Goal: Information Seeking & Learning: Get advice/opinions

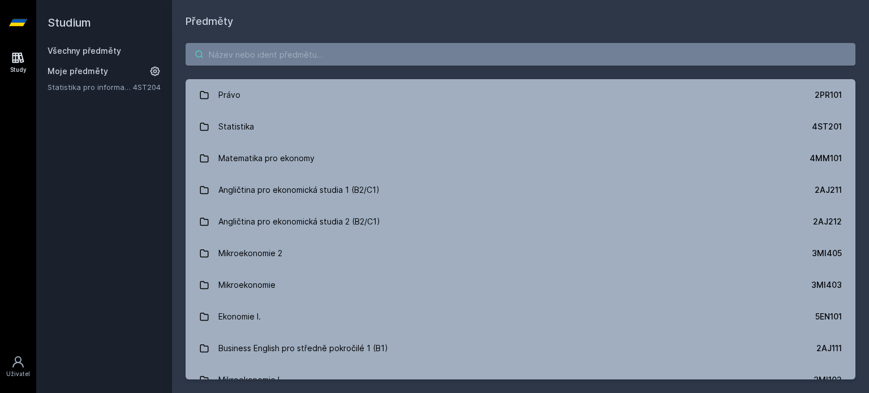
click at [326, 49] on input "search" at bounding box center [521, 54] width 670 height 23
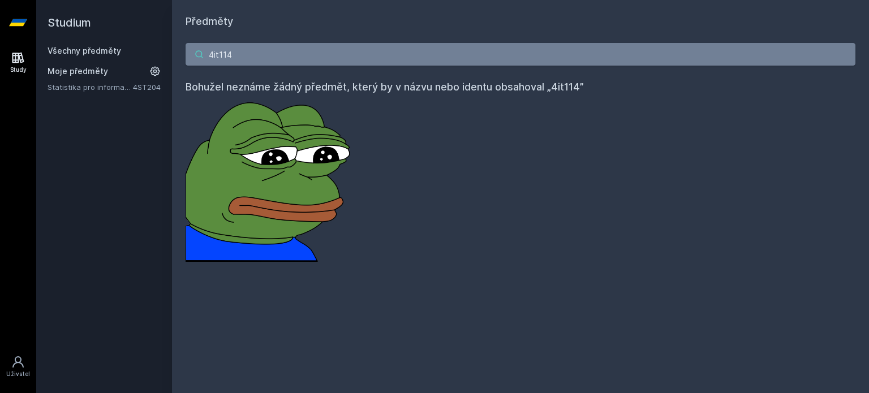
click at [359, 48] on input "4it114" at bounding box center [521, 54] width 670 height 23
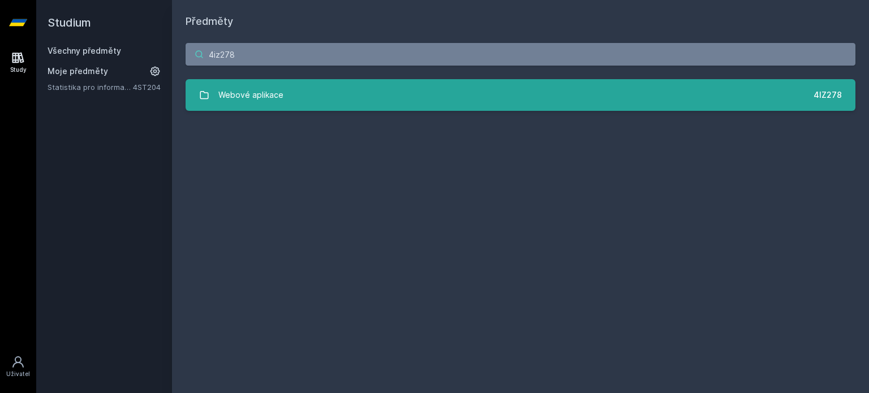
type input "4iz278"
click at [459, 94] on link "Webové aplikace 4IZ278" at bounding box center [521, 95] width 670 height 32
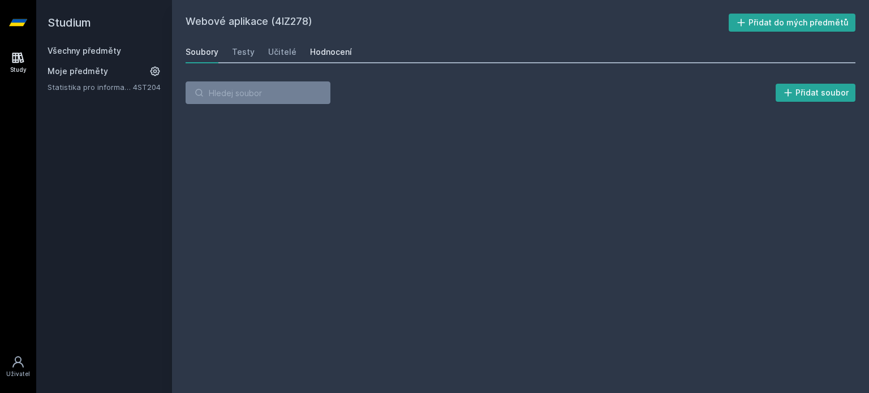
click at [317, 46] on div "Hodnocení" at bounding box center [331, 51] width 42 height 11
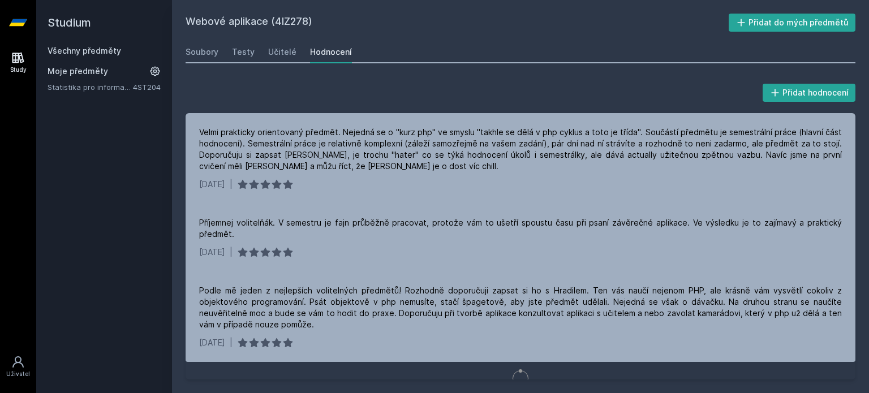
click at [378, 109] on div "Přidat hodnocení Velmi prakticky orientovaný předmět. Nejedná se o "kurz php" v…" at bounding box center [521, 230] width 670 height 298
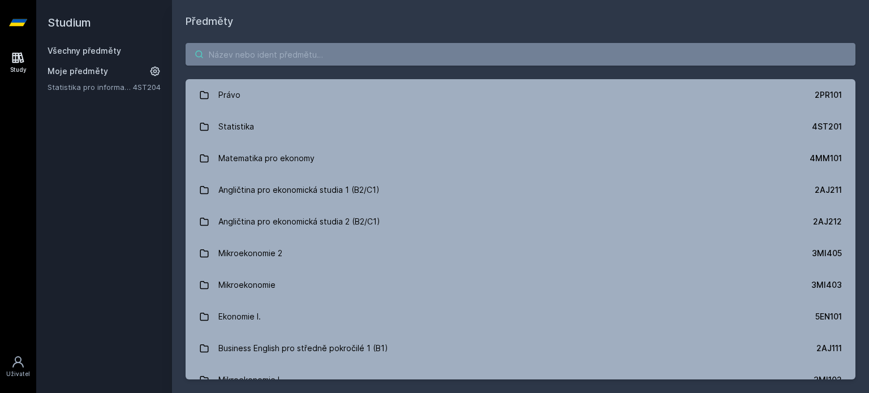
click at [412, 64] on input "search" at bounding box center [521, 54] width 670 height 23
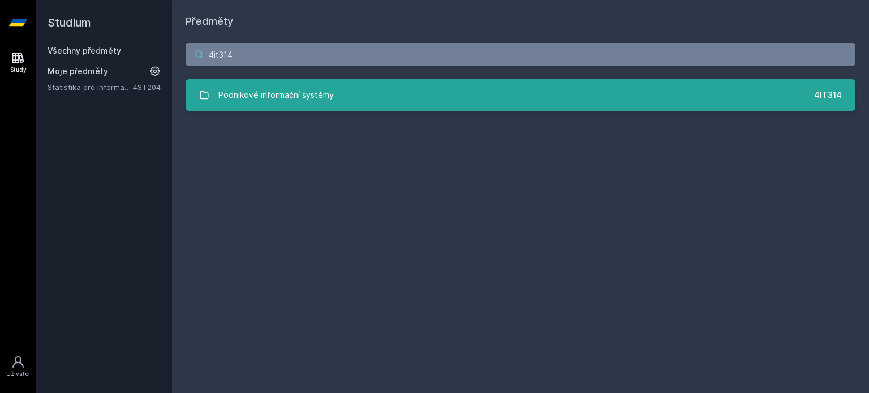
type input "4it314"
click at [389, 94] on link "Podnikové informační systémy 4IT314" at bounding box center [521, 95] width 670 height 32
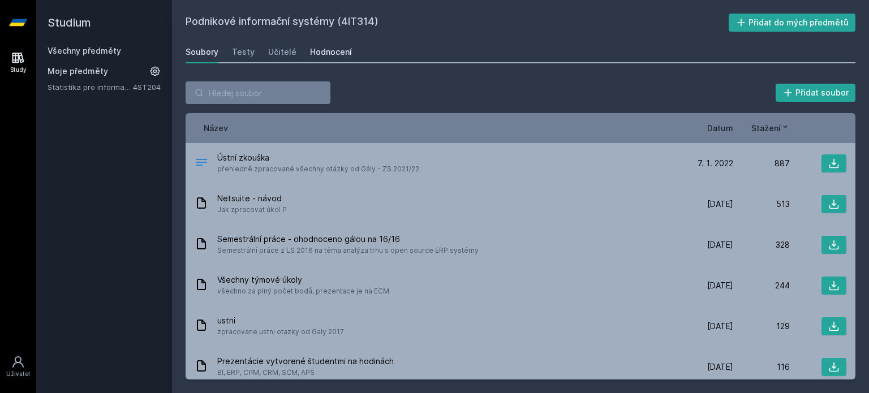
click at [332, 50] on div "Hodnocení" at bounding box center [331, 51] width 42 height 11
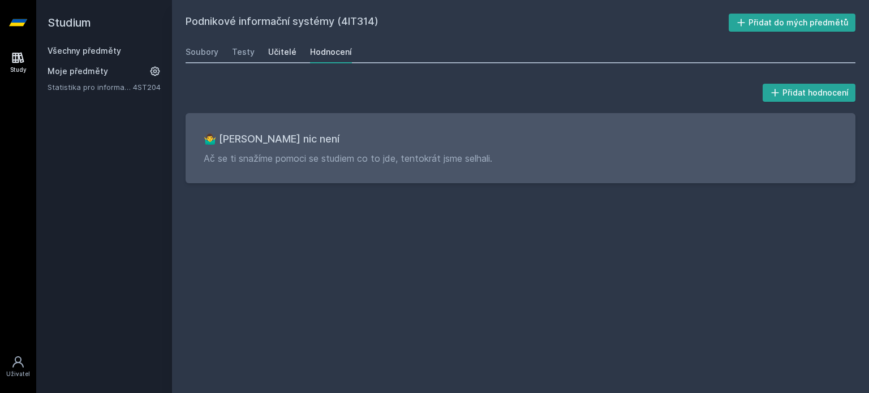
click at [290, 49] on div "Učitelé" at bounding box center [282, 51] width 28 height 11
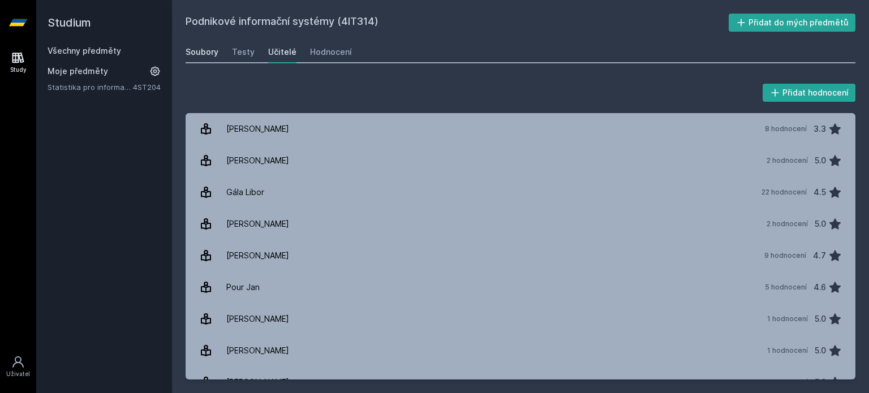
click at [204, 49] on div "Soubory" at bounding box center [202, 51] width 33 height 11
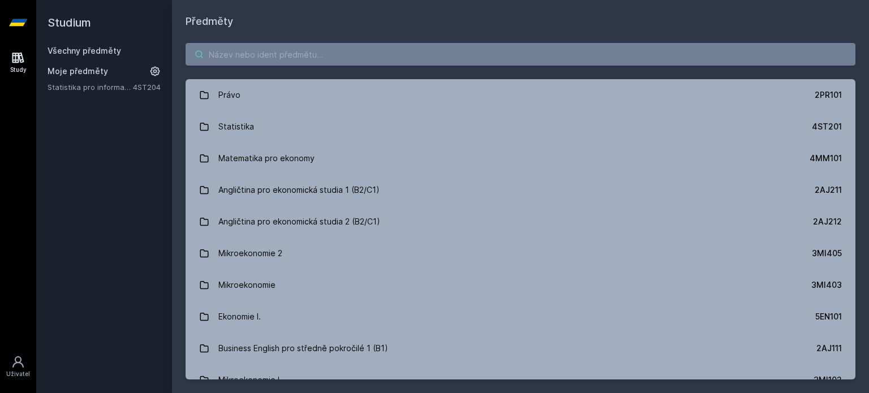
click at [303, 54] on input "search" at bounding box center [521, 54] width 670 height 23
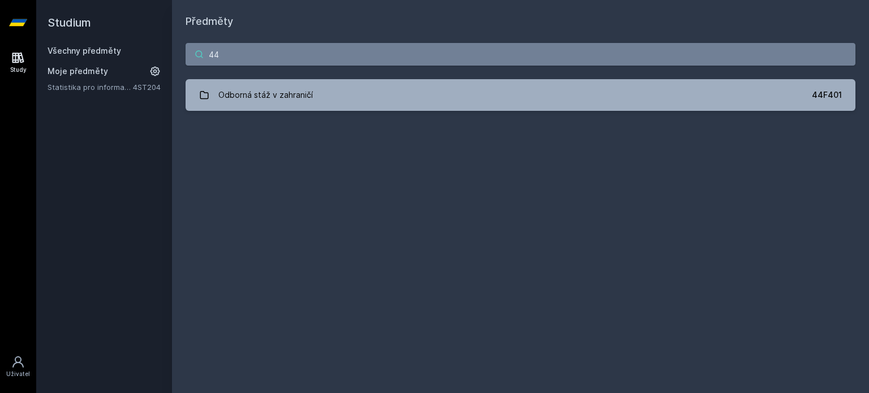
type input "4"
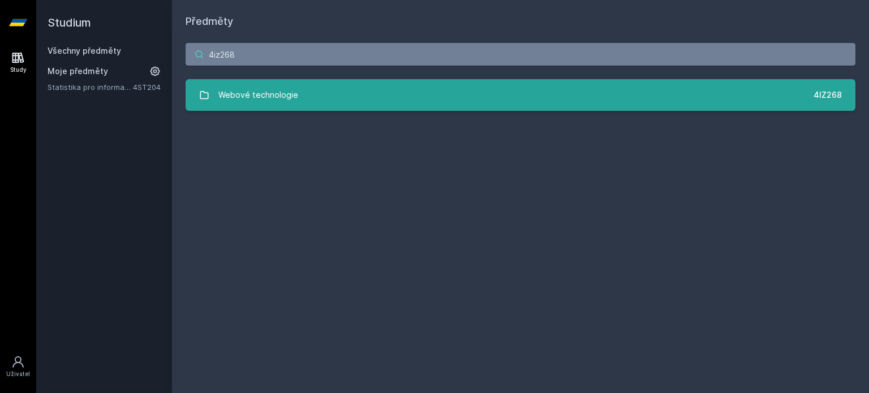
type input "4iz268"
click at [589, 95] on link "Webové technologie 4IZ268" at bounding box center [521, 95] width 670 height 32
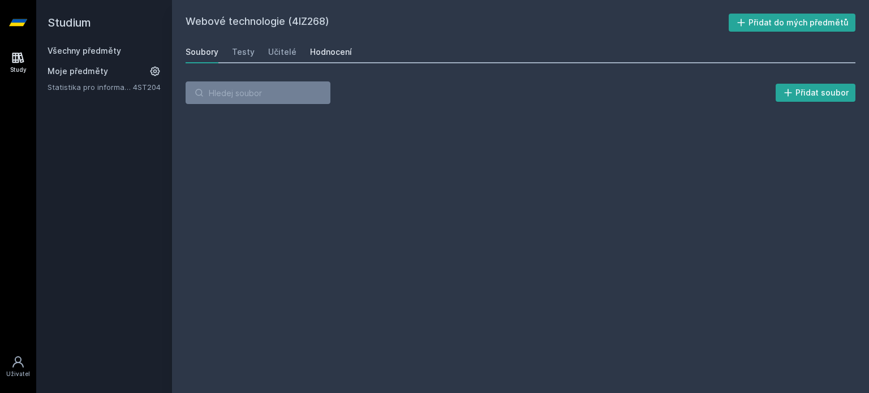
click at [326, 49] on div "Hodnocení" at bounding box center [331, 51] width 42 height 11
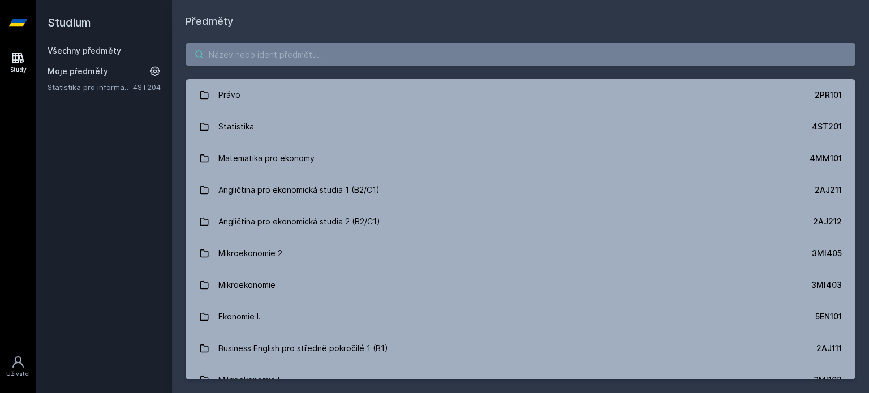
click at [447, 53] on input "search" at bounding box center [521, 54] width 670 height 23
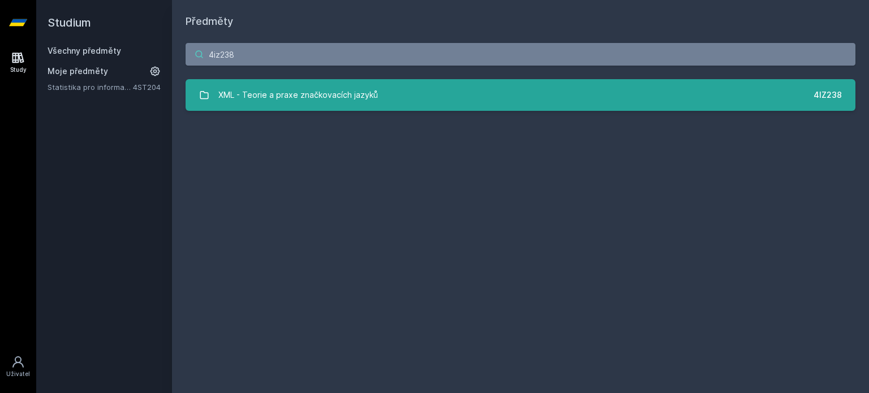
type input "4iz238"
click at [494, 97] on link "XML - Teorie a praxe značkovacích jazyků 4IZ238" at bounding box center [521, 95] width 670 height 32
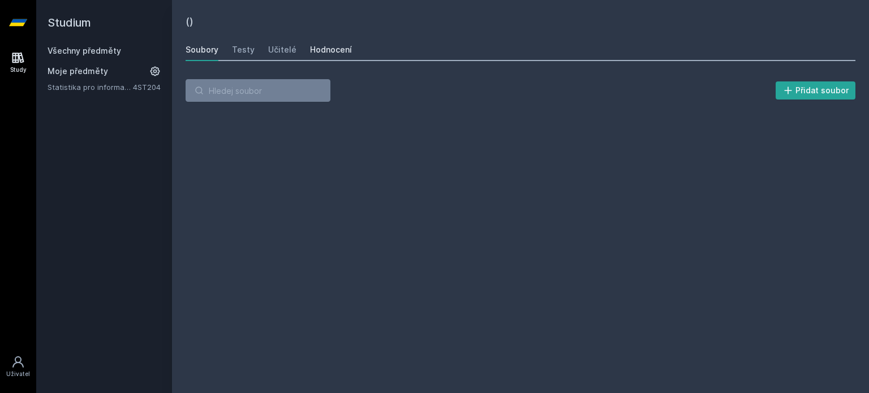
click at [328, 46] on div "Hodnocení" at bounding box center [331, 49] width 42 height 11
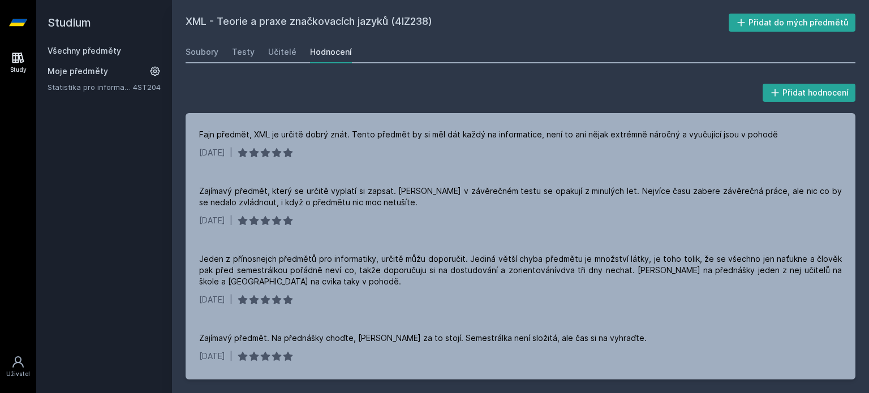
scroll to position [428, 0]
click at [206, 52] on div "Soubory" at bounding box center [202, 51] width 33 height 11
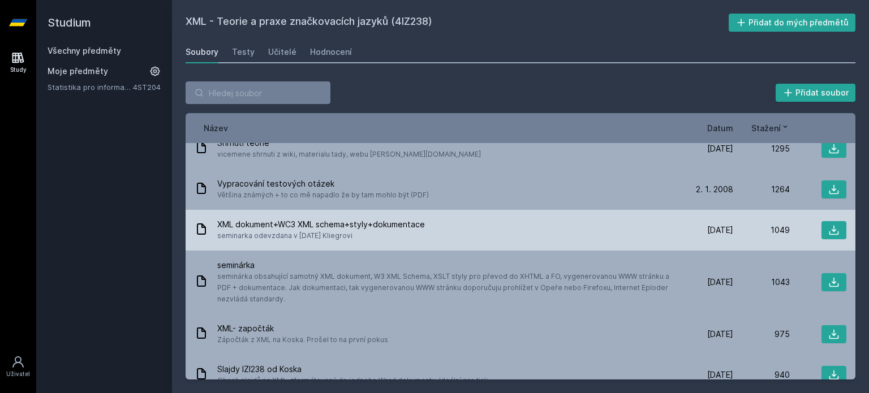
scroll to position [77, 0]
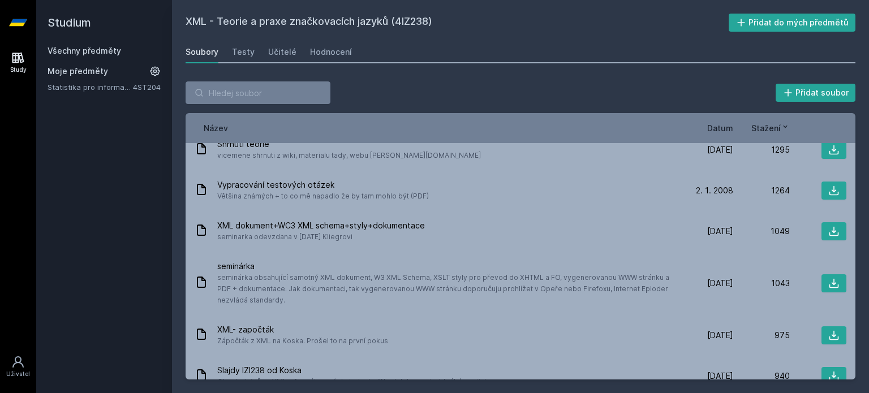
click at [724, 128] on span "Datum" at bounding box center [720, 128] width 26 height 12
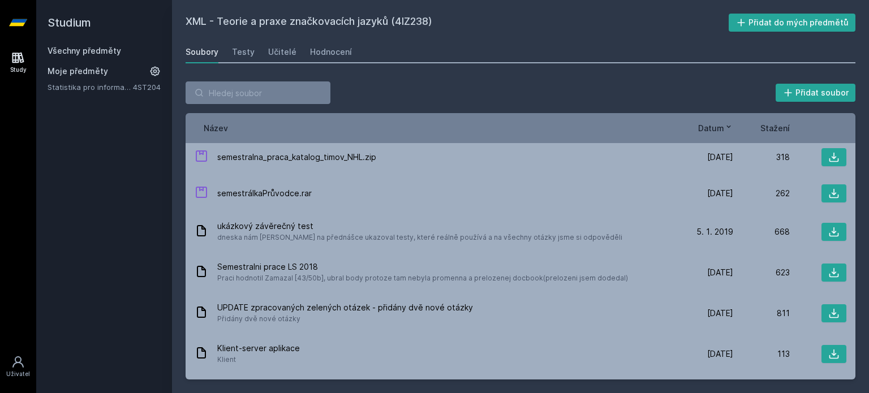
scroll to position [0, 0]
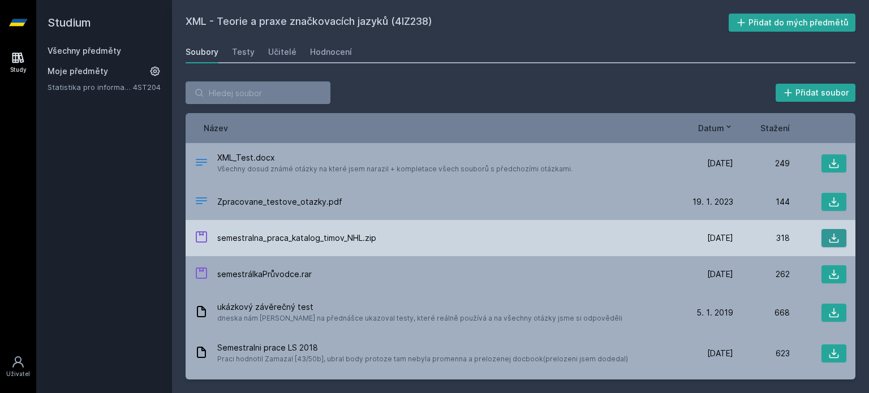
click at [828, 236] on icon at bounding box center [833, 238] width 11 height 11
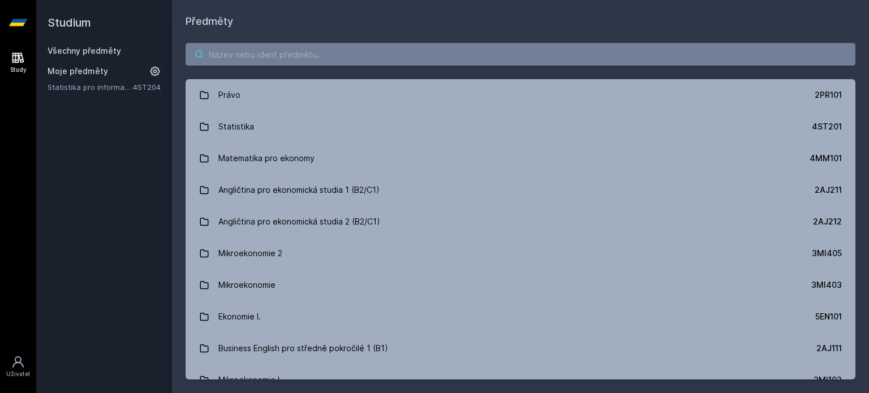
click at [343, 55] on input "search" at bounding box center [521, 54] width 670 height 23
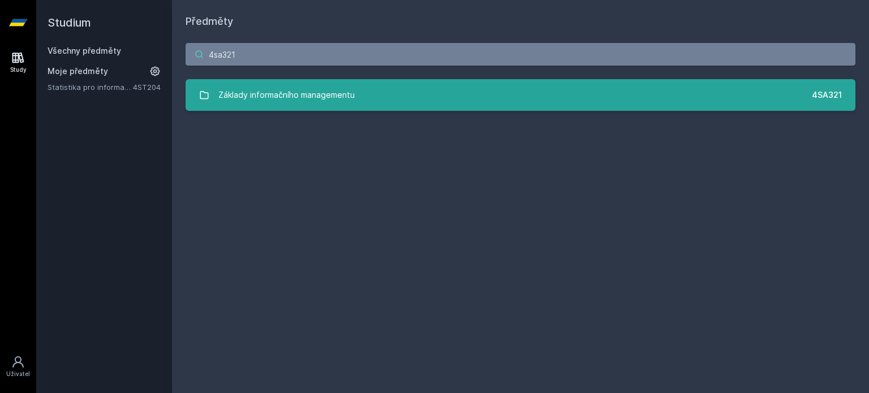
type input "4sa321"
click at [356, 92] on link "Základy informačního managementu 4SA321" at bounding box center [521, 95] width 670 height 32
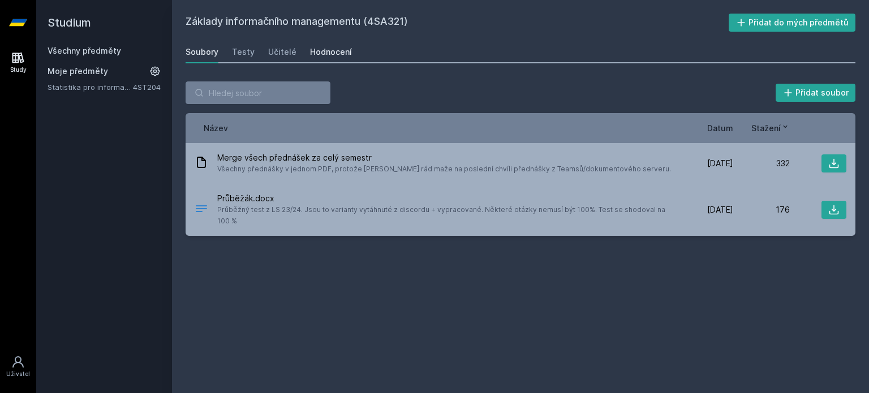
click at [324, 57] on div "Hodnocení" at bounding box center [331, 51] width 42 height 11
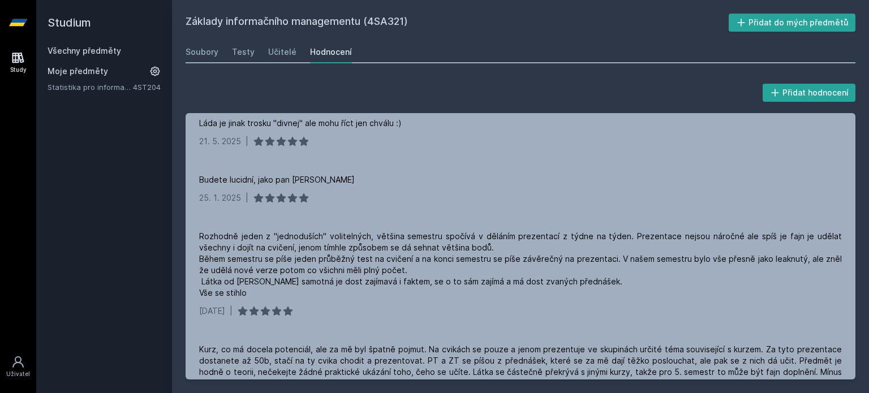
scroll to position [183, 0]
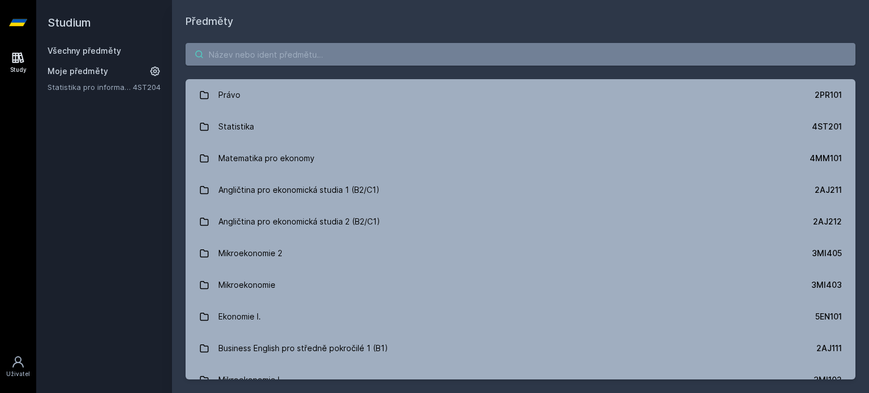
click at [332, 51] on input "search" at bounding box center [521, 54] width 670 height 23
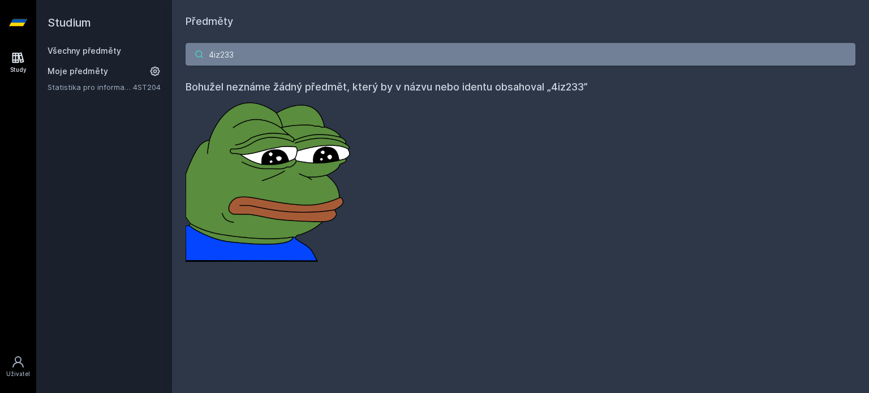
click at [417, 48] on input "4iz233" at bounding box center [521, 54] width 670 height 23
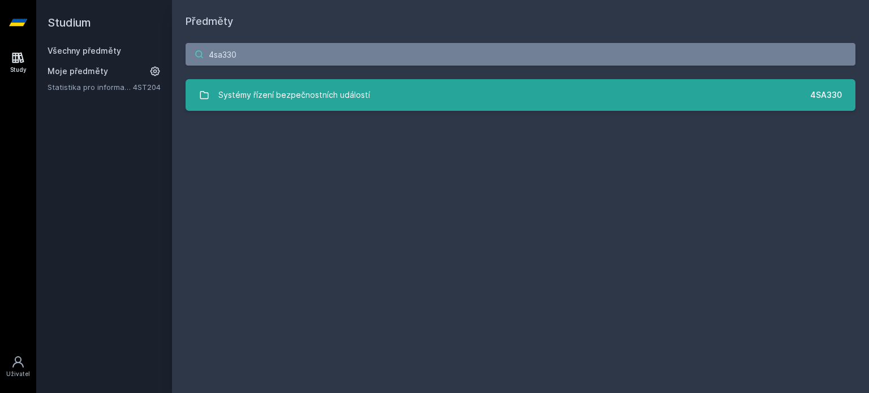
type input "4sa330"
click at [491, 94] on link "Systémy řízení bezpečnostních událostí 4SA330" at bounding box center [521, 95] width 670 height 32
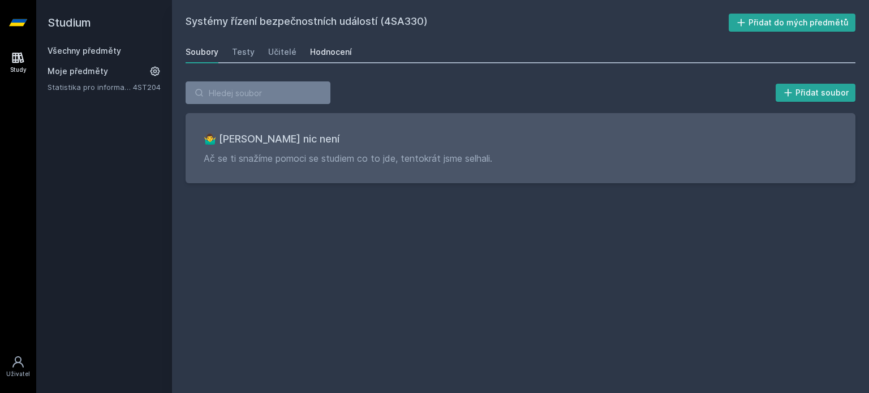
click at [334, 50] on div "Hodnocení" at bounding box center [331, 51] width 42 height 11
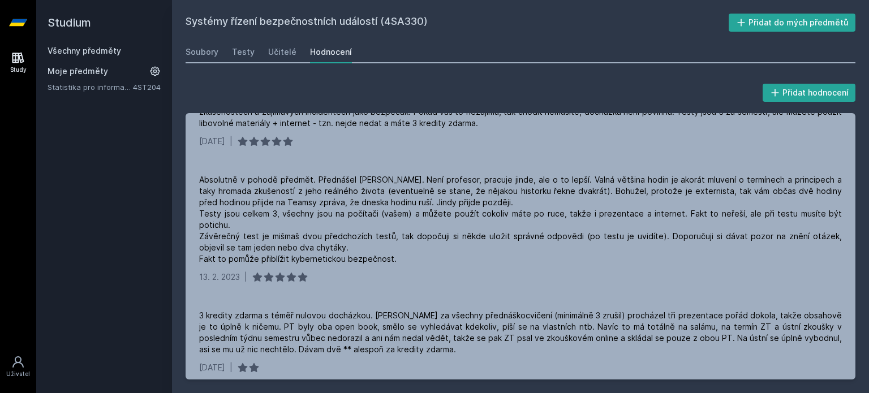
scroll to position [113, 0]
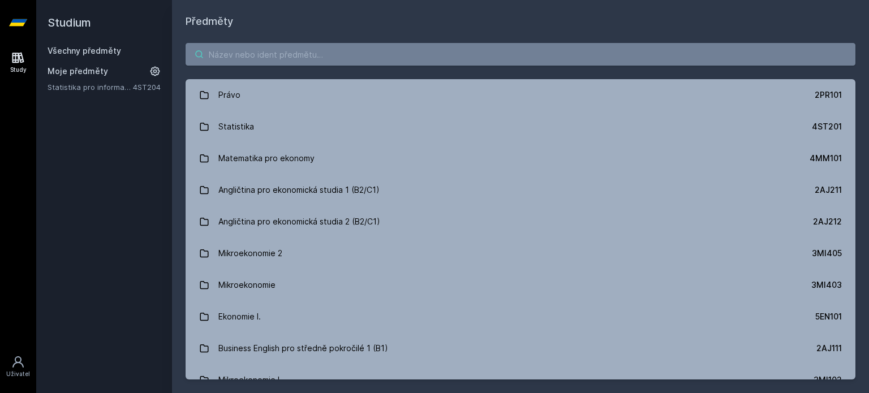
click at [424, 49] on input "search" at bounding box center [521, 54] width 670 height 23
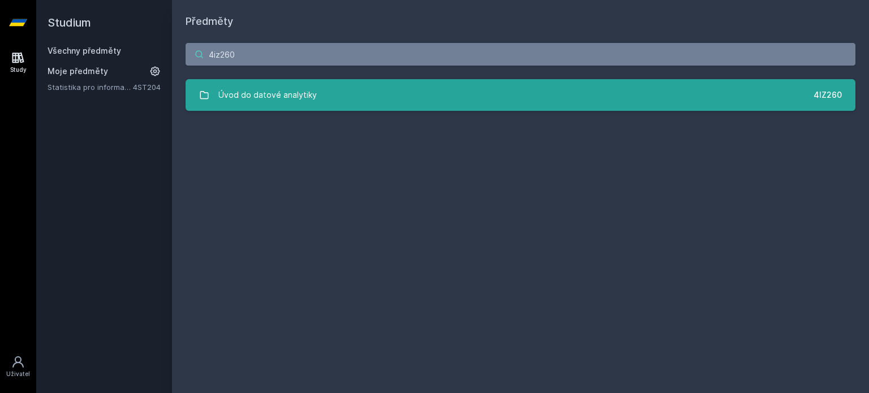
type input "4iz260"
click at [427, 93] on link "Úvod do datové analytiky 4IZ260" at bounding box center [521, 95] width 670 height 32
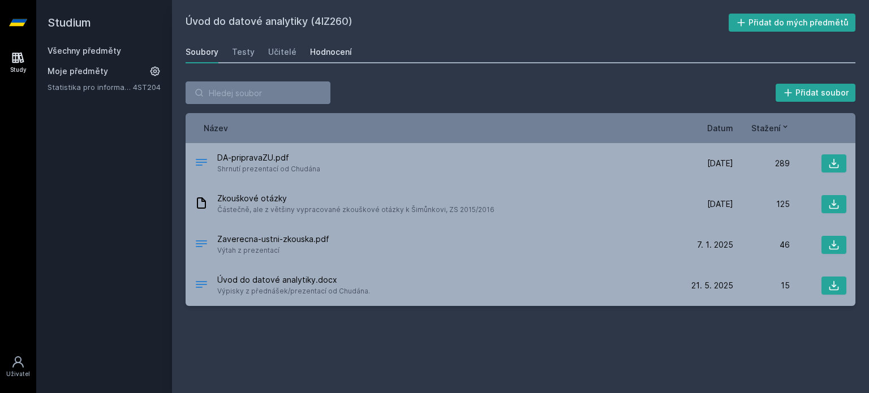
click at [332, 51] on div "Hodnocení" at bounding box center [331, 51] width 42 height 11
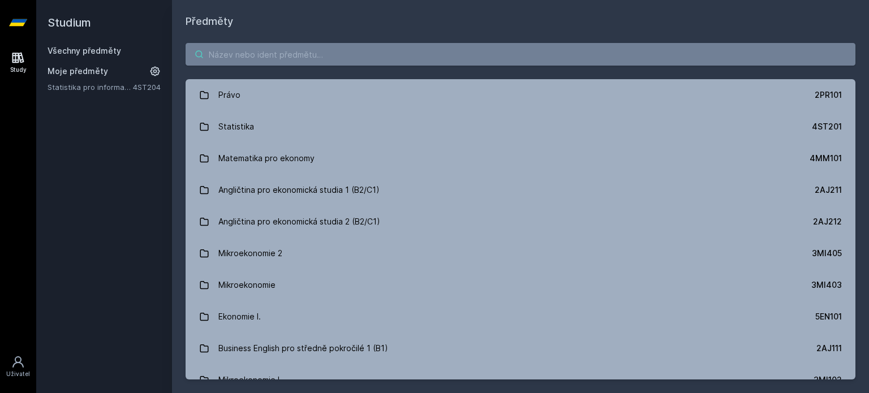
click at [473, 51] on input "search" at bounding box center [521, 54] width 670 height 23
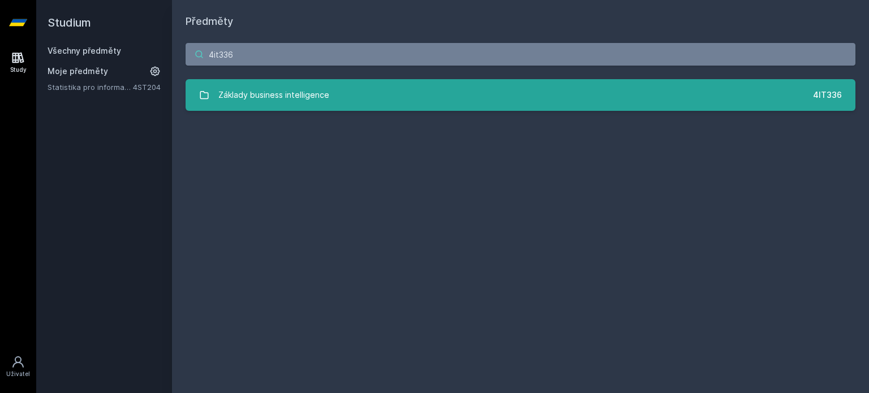
type input "4it336"
click at [412, 99] on link "Základy business intelligence 4IT336" at bounding box center [521, 95] width 670 height 32
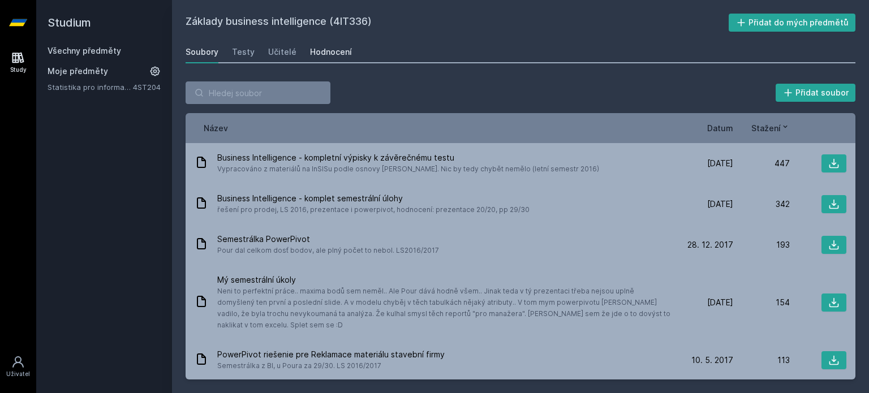
click at [315, 54] on div "Hodnocení" at bounding box center [331, 51] width 42 height 11
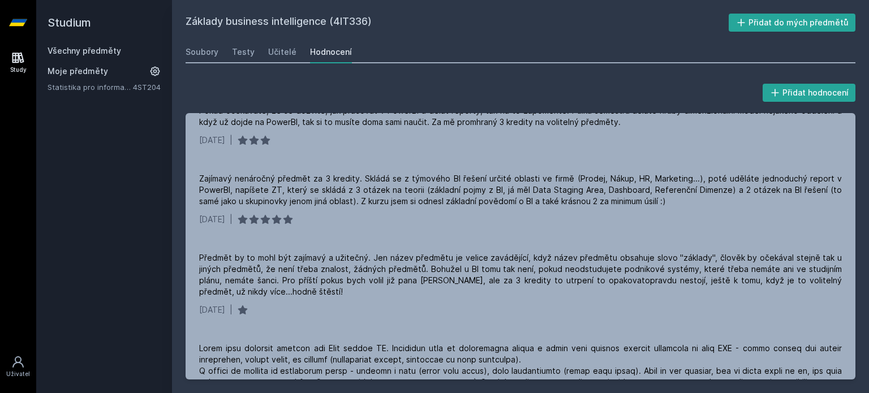
scroll to position [101, 0]
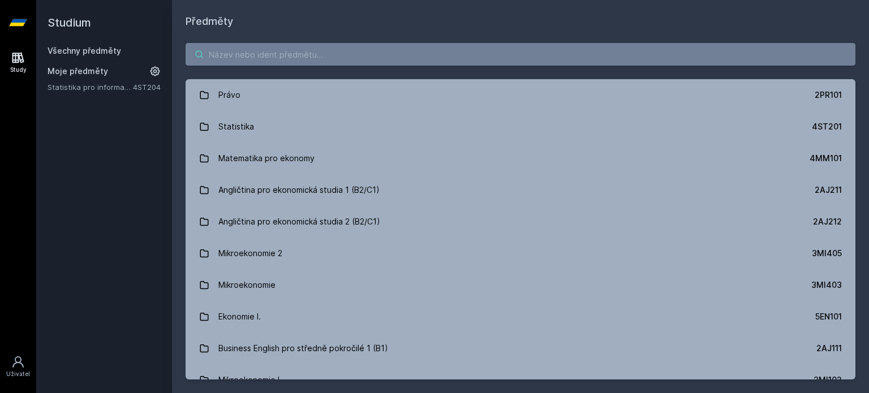
click at [328, 51] on input "search" at bounding box center [521, 54] width 670 height 23
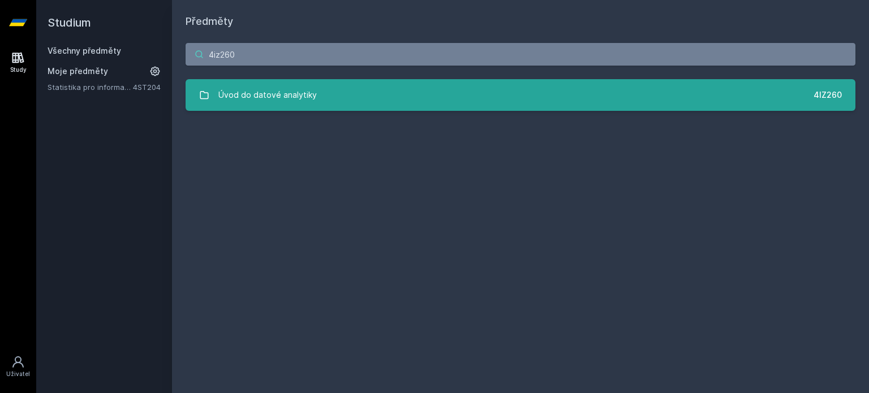
type input "4iz260"
click at [428, 89] on link "Úvod do datové analytiky 4IZ260" at bounding box center [521, 95] width 670 height 32
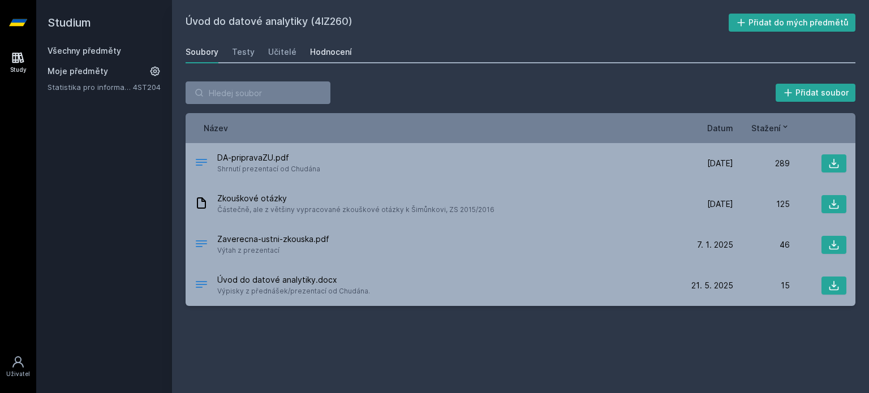
click at [337, 51] on div "Hodnocení" at bounding box center [331, 51] width 42 height 11
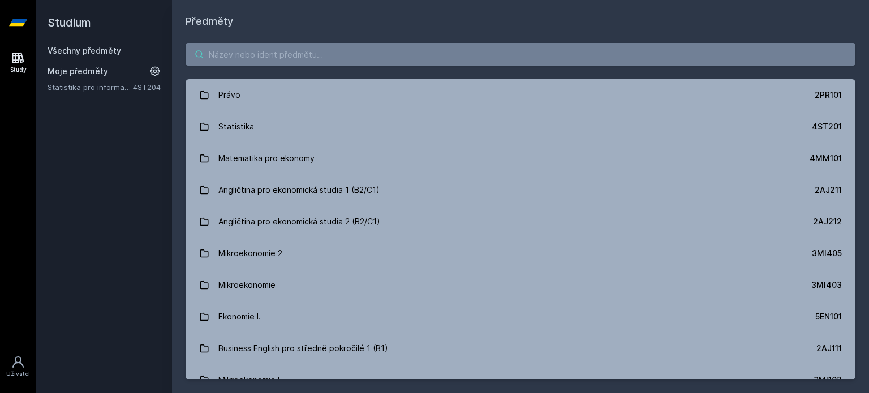
click at [415, 55] on input "search" at bounding box center [521, 54] width 670 height 23
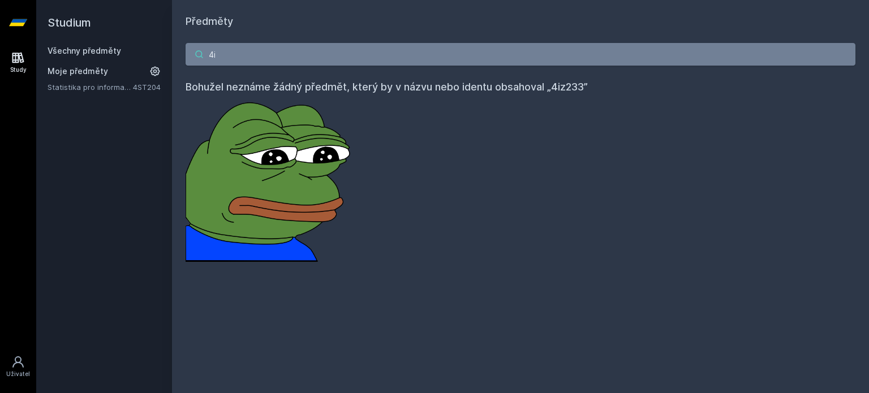
type input "4"
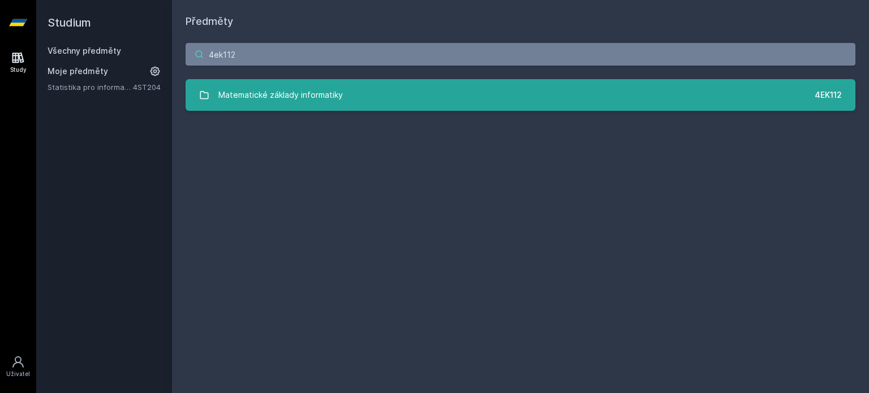
type input "4ek112"
click at [366, 107] on link "Matematické základy informatiky 4EK112" at bounding box center [521, 95] width 670 height 32
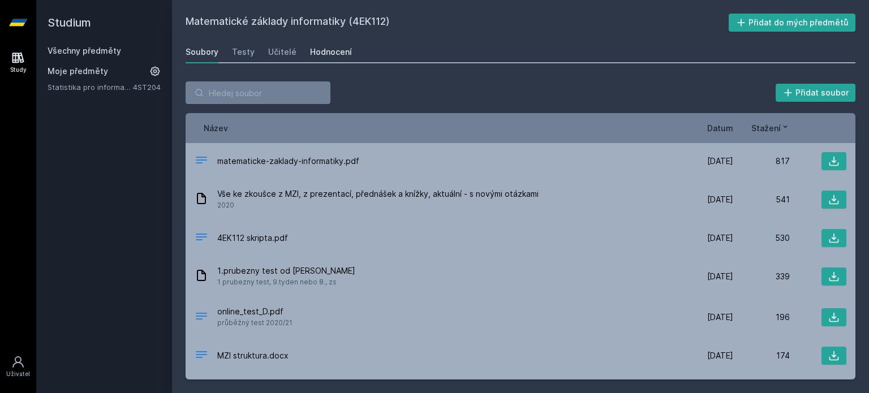
click at [326, 46] on div "Hodnocení" at bounding box center [331, 51] width 42 height 11
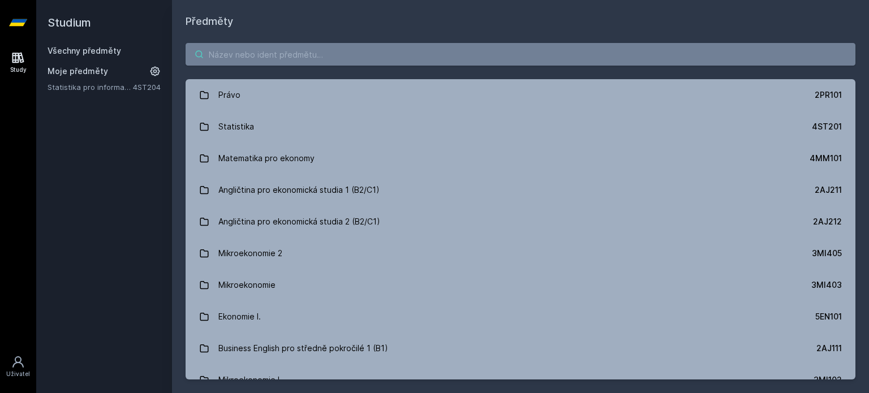
click at [382, 56] on input "search" at bounding box center [521, 54] width 670 height 23
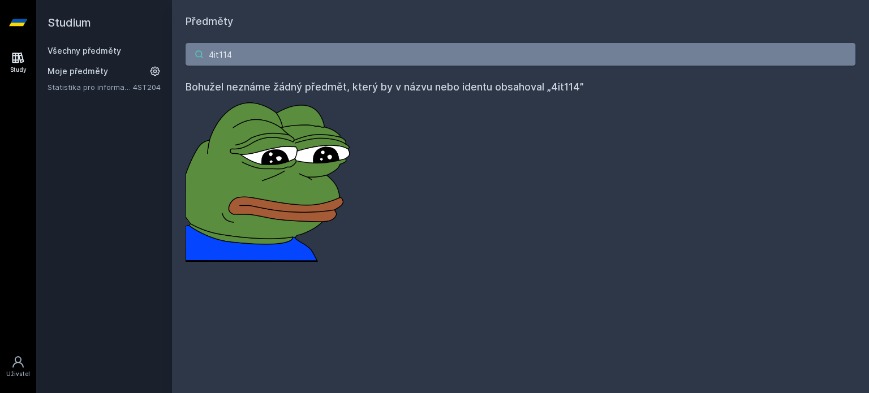
click at [354, 55] on input "4it114" at bounding box center [521, 54] width 670 height 23
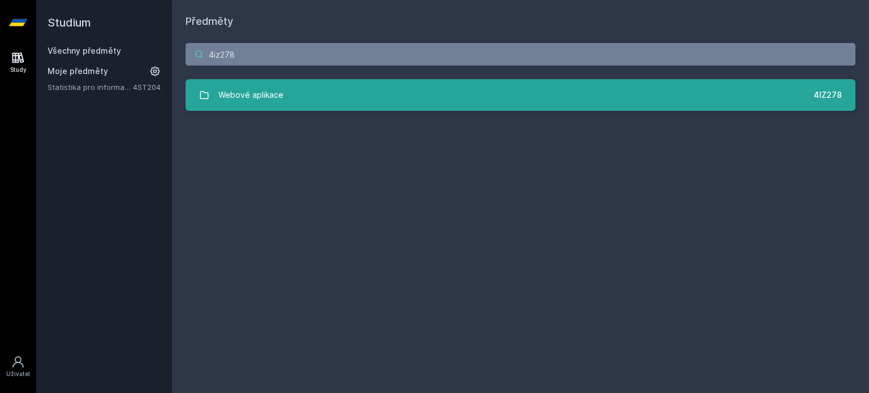
type input "4iz278"
click at [401, 106] on link "Webové aplikace 4IZ278" at bounding box center [521, 95] width 670 height 32
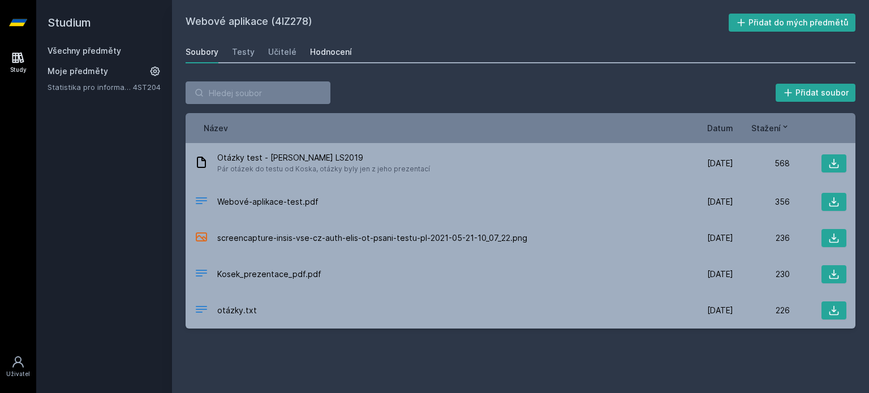
click at [333, 55] on div "Hodnocení" at bounding box center [331, 51] width 42 height 11
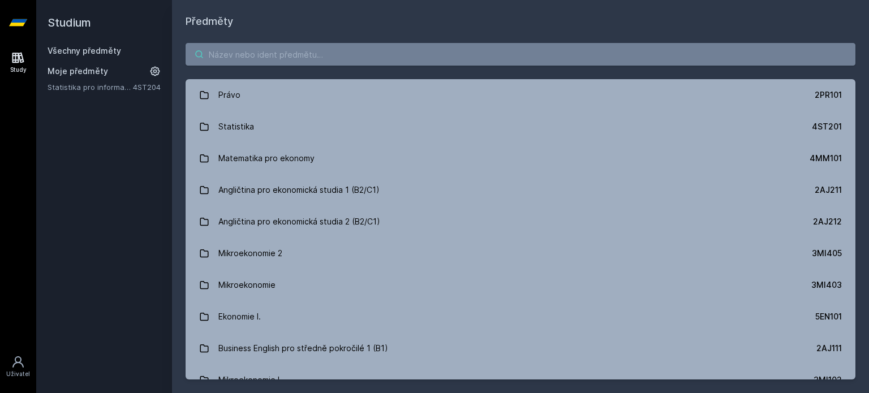
click at [358, 60] on input "search" at bounding box center [521, 54] width 670 height 23
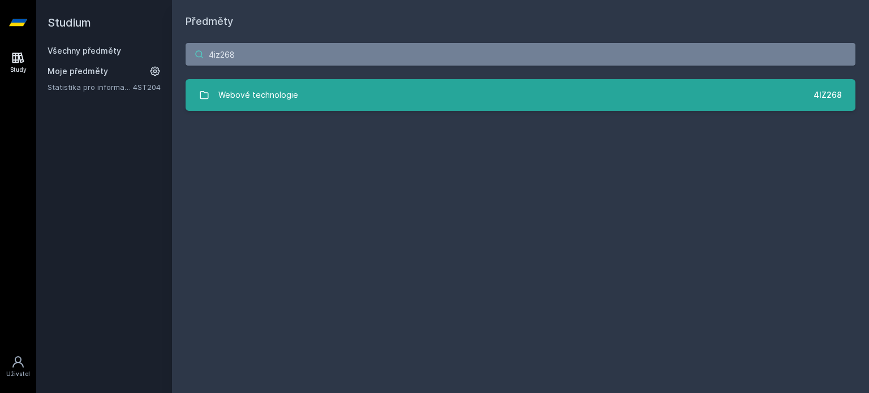
type input "4iz268"
click at [341, 103] on link "Webové technologie 4IZ268" at bounding box center [521, 95] width 670 height 32
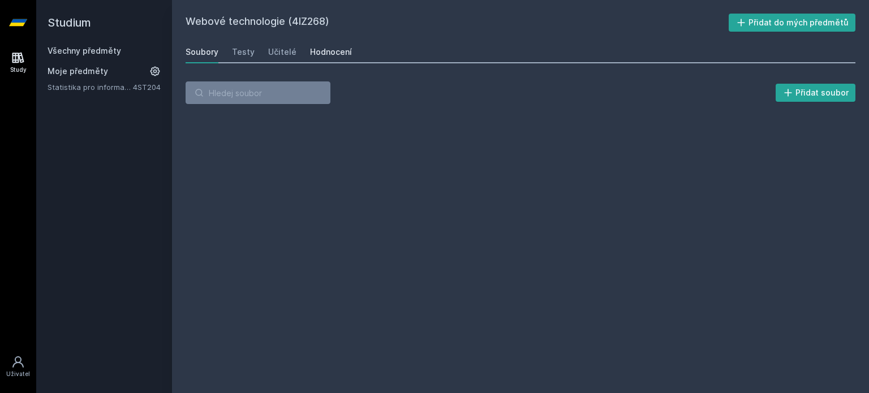
click at [330, 57] on div "Hodnocení" at bounding box center [331, 51] width 42 height 11
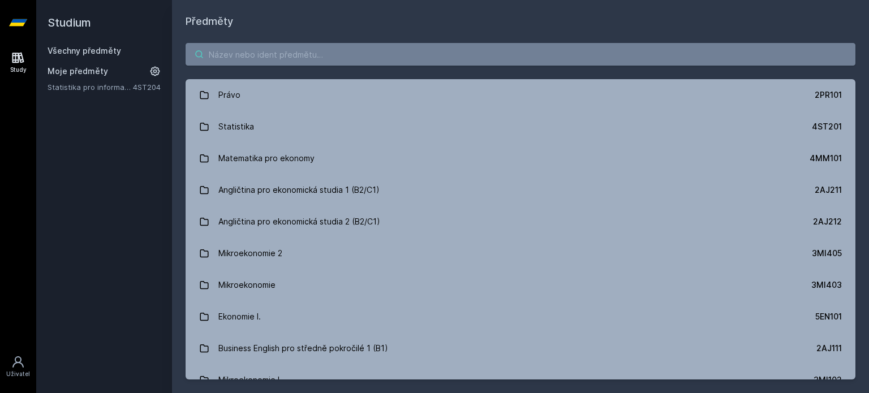
click at [347, 51] on input "search" at bounding box center [521, 54] width 670 height 23
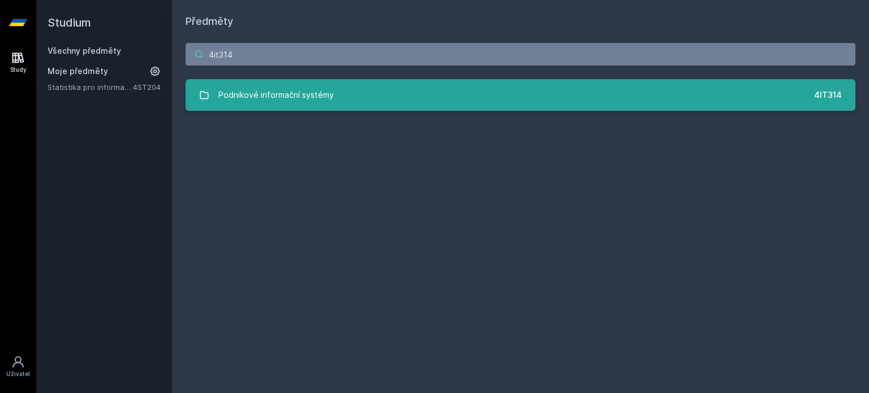
type input "4it314"
click at [367, 101] on link "Podnikové informační systémy 4IT314" at bounding box center [521, 95] width 670 height 32
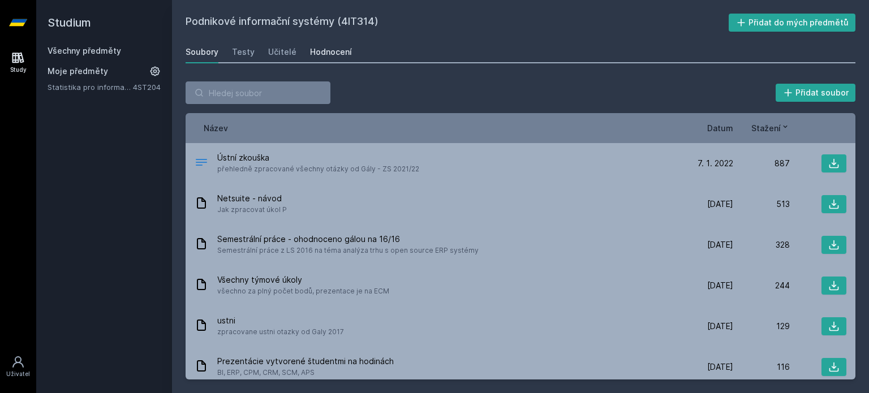
click at [323, 51] on div "Hodnocení" at bounding box center [331, 51] width 42 height 11
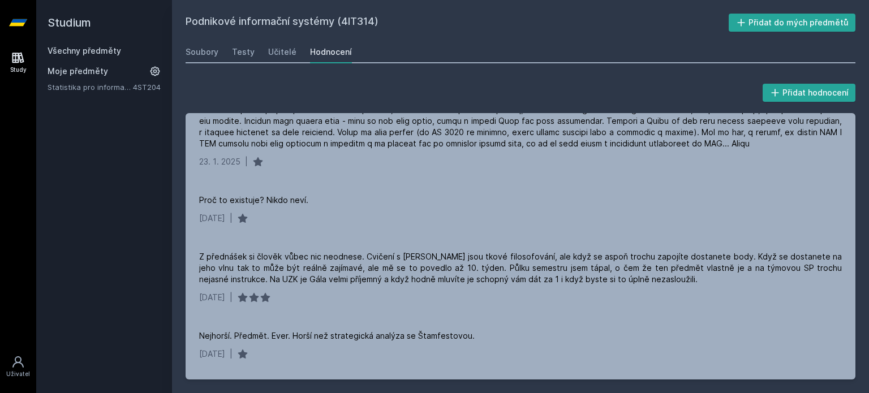
scroll to position [262, 0]
click at [16, 19] on icon at bounding box center [18, 22] width 18 height 45
